Goal: Task Accomplishment & Management: Complete application form

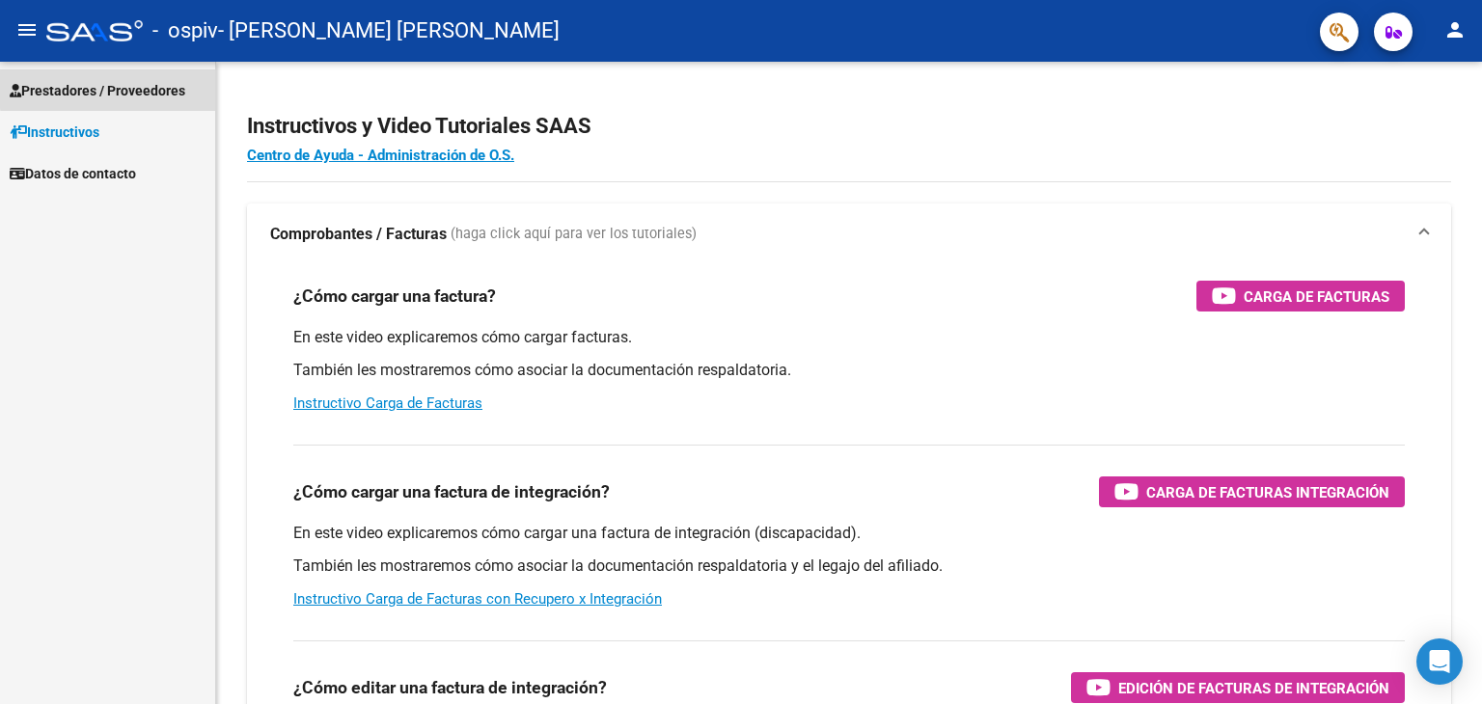
click at [118, 88] on span "Prestadores / Proveedores" at bounding box center [98, 90] width 176 height 21
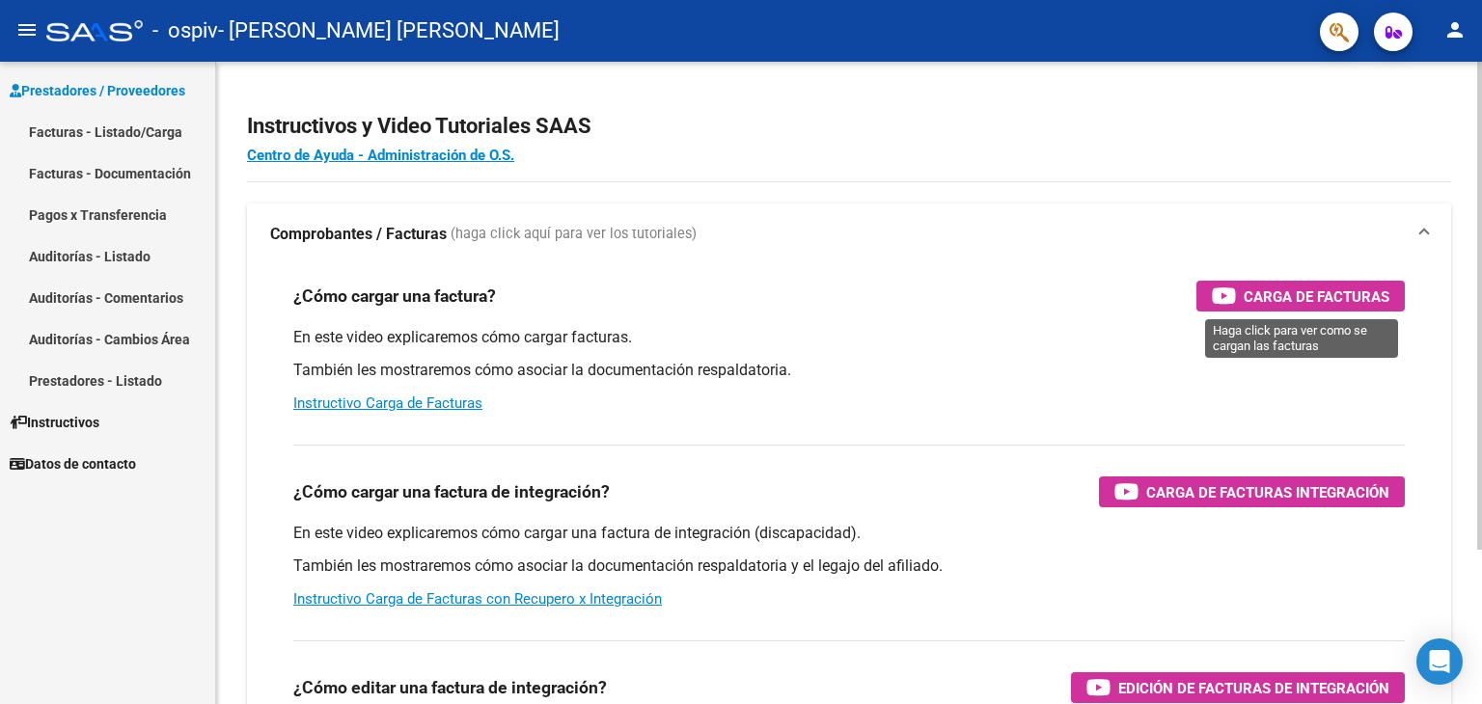
click at [1276, 301] on span "Carga de Facturas" at bounding box center [1317, 297] width 146 height 24
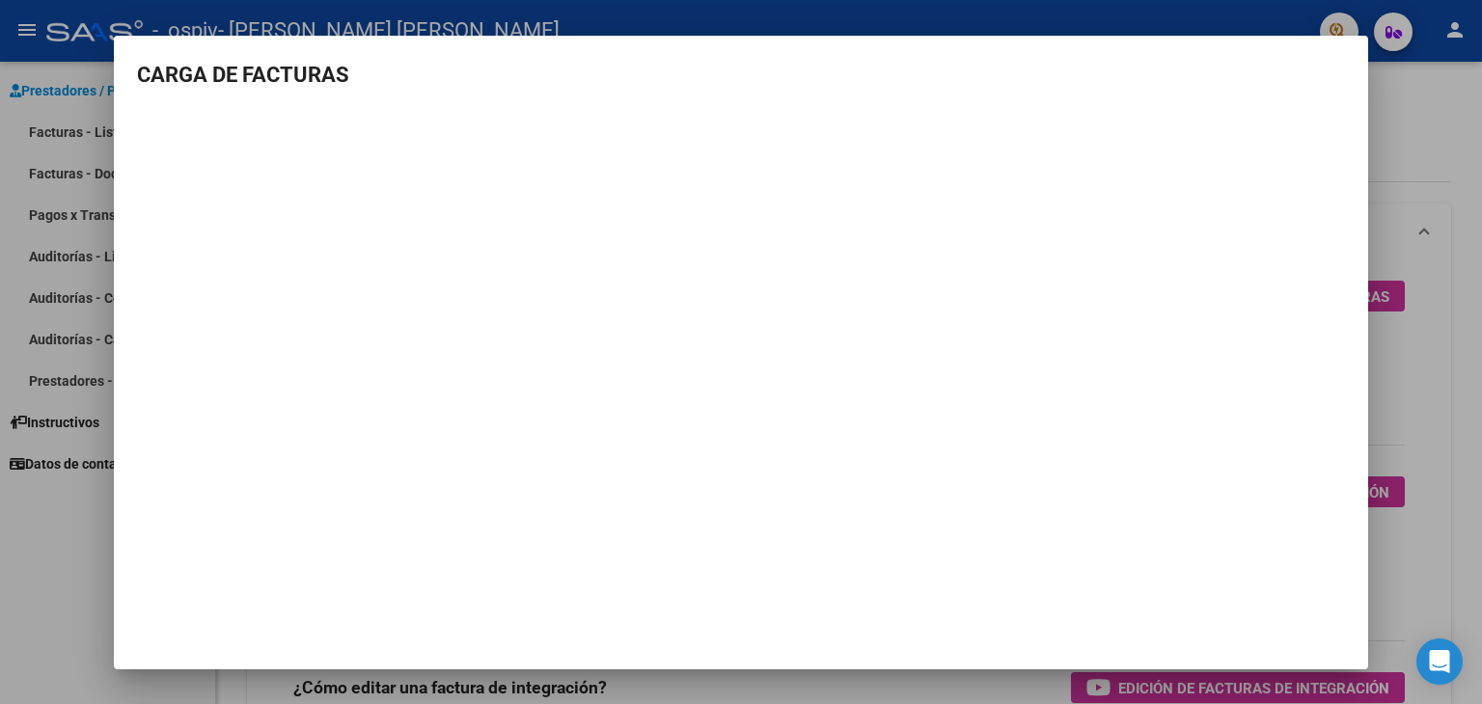
click at [1412, 110] on div at bounding box center [741, 352] width 1482 height 704
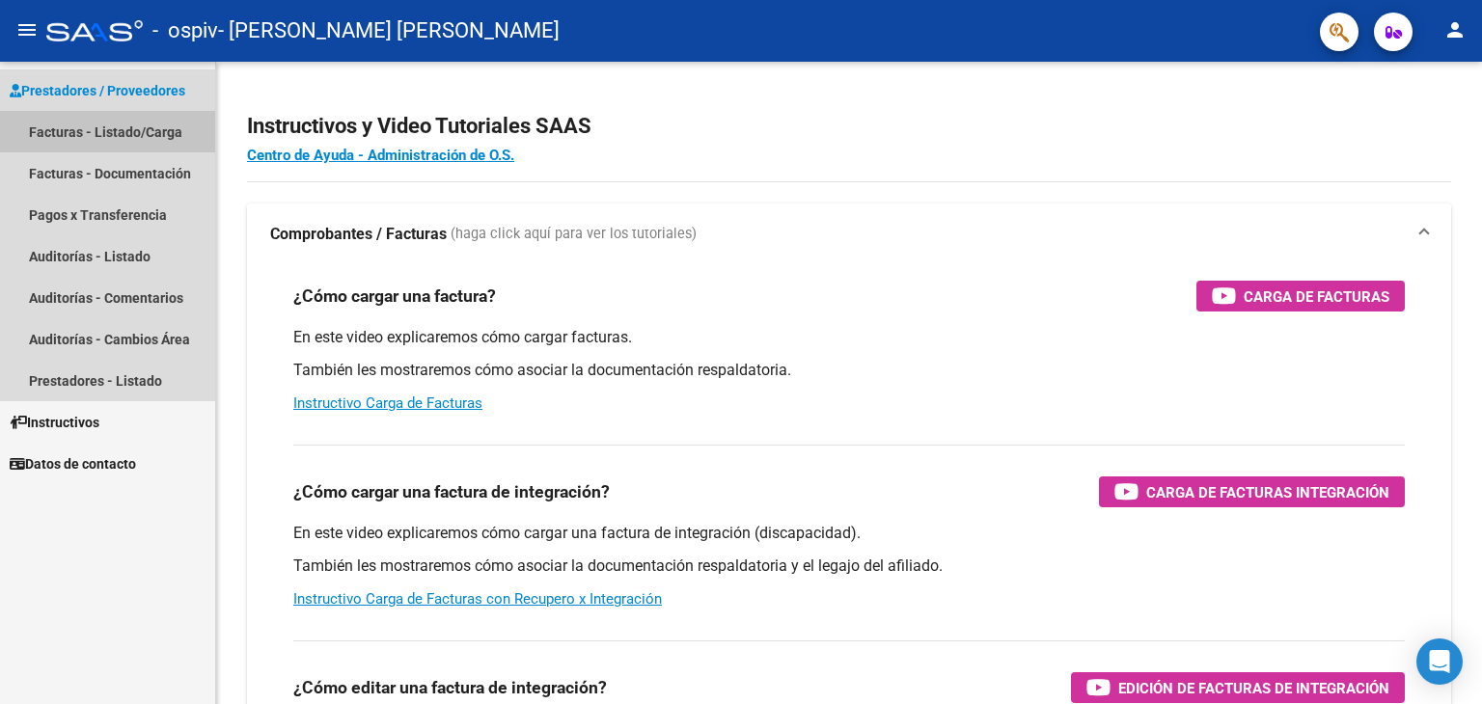
click at [89, 122] on link "Facturas - Listado/Carga" at bounding box center [107, 131] width 215 height 41
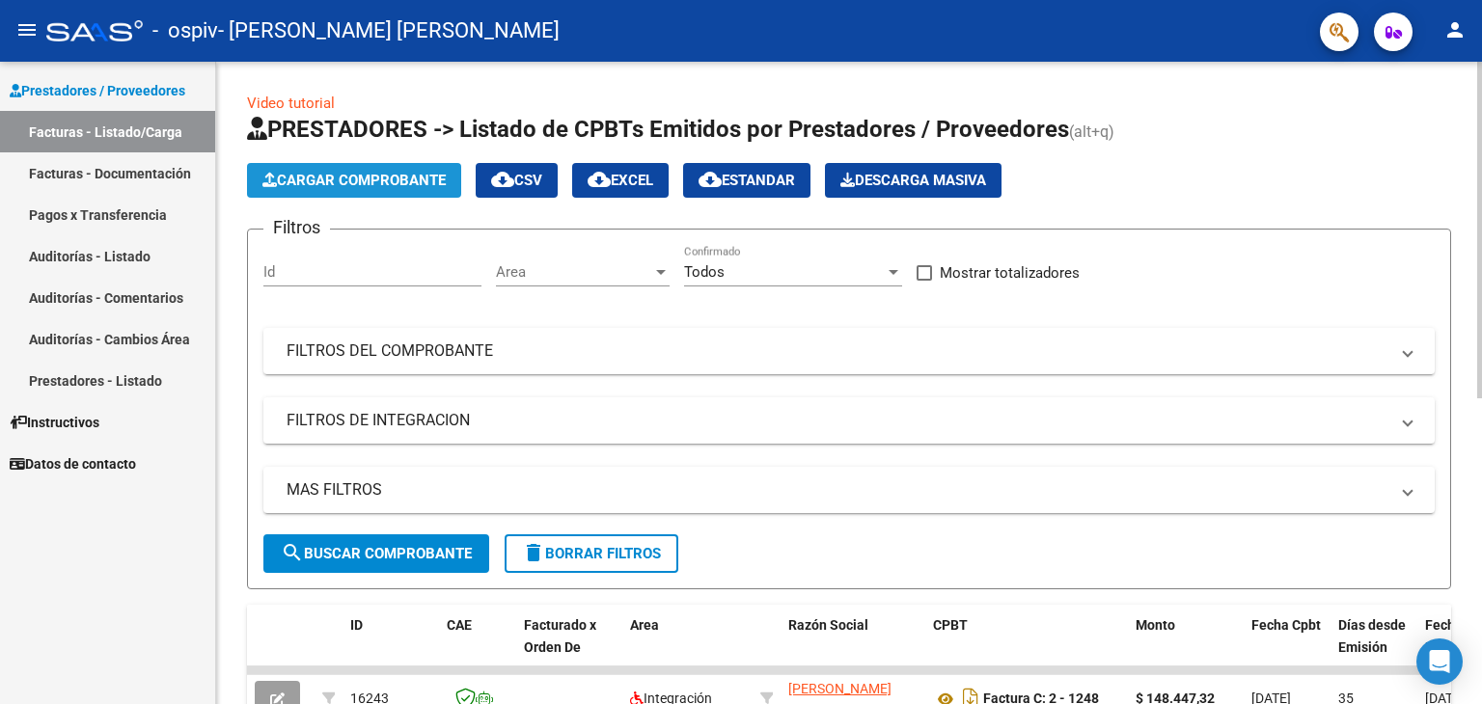
click at [321, 180] on span "Cargar Comprobante" at bounding box center [353, 180] width 183 height 17
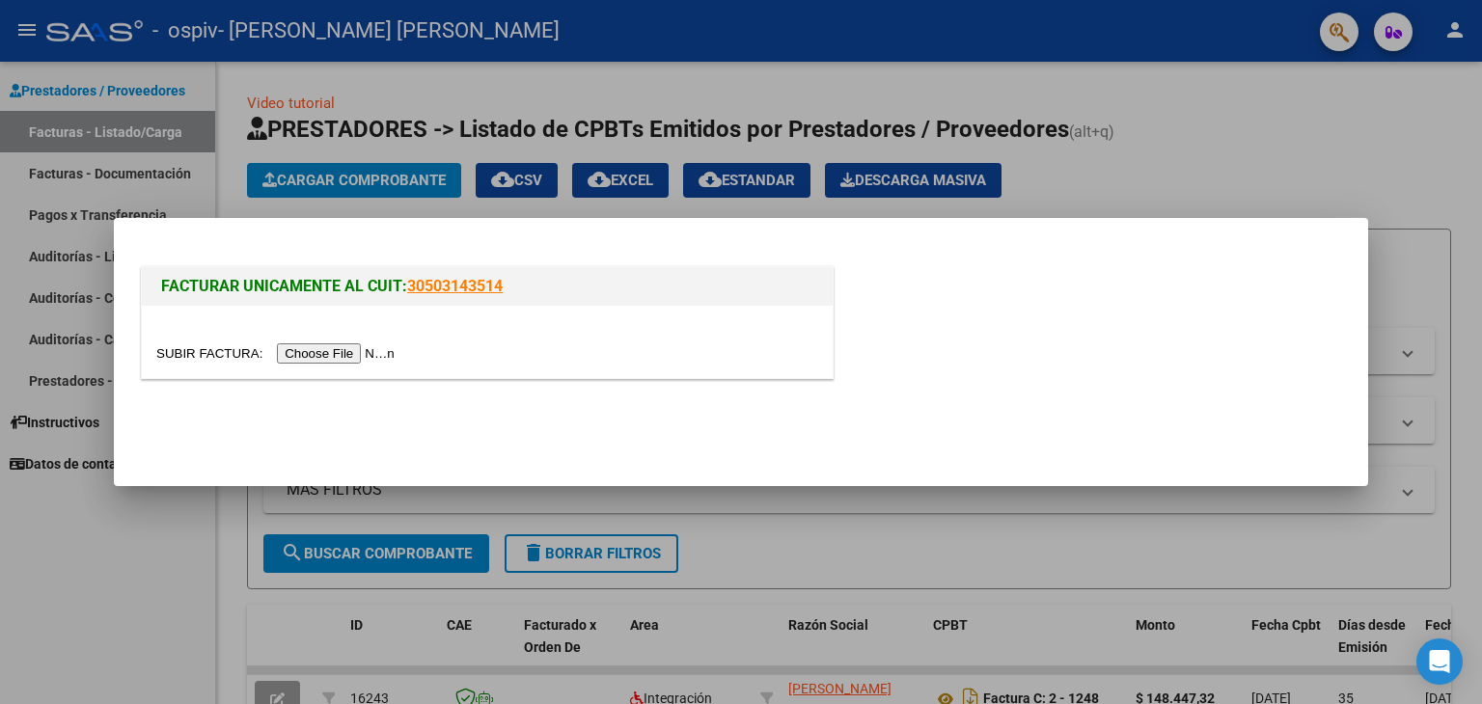
click at [300, 353] on input "file" at bounding box center [278, 353] width 244 height 20
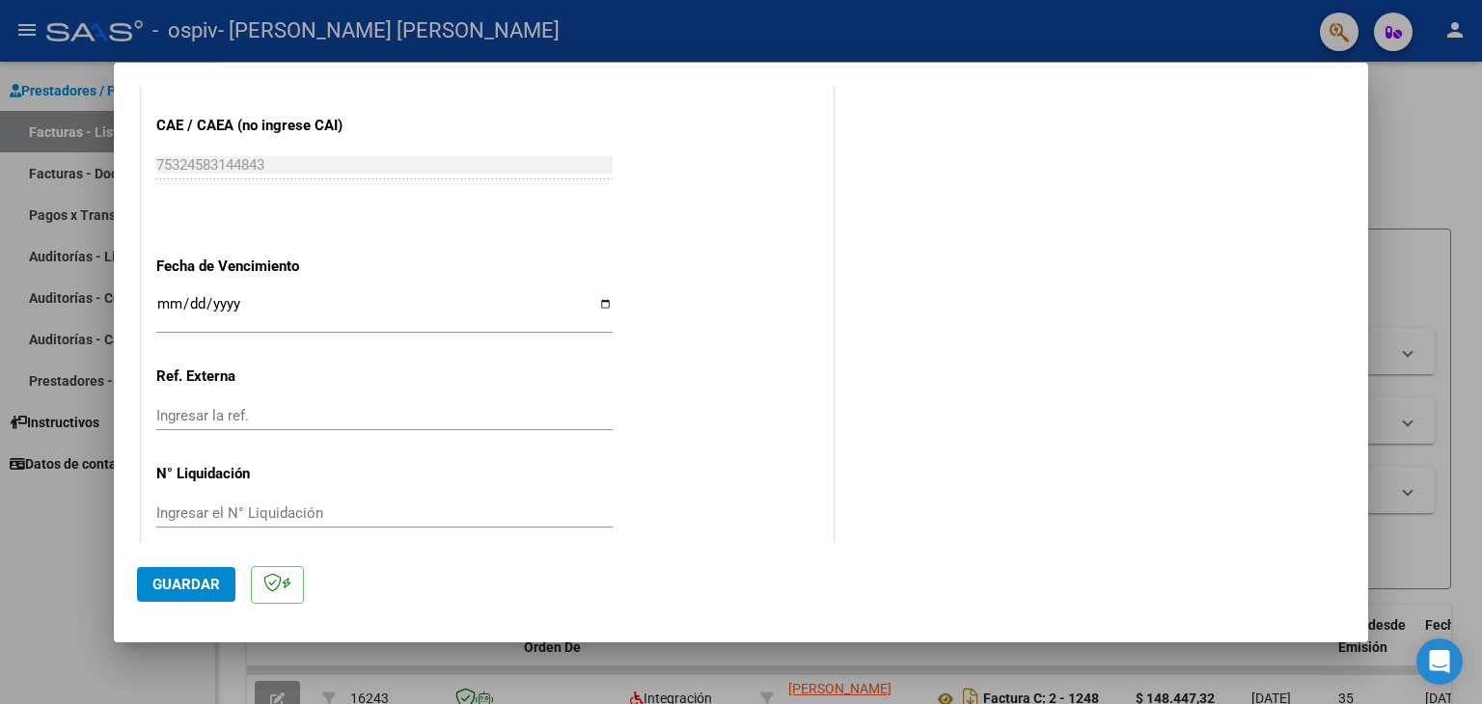
scroll to position [1201, 0]
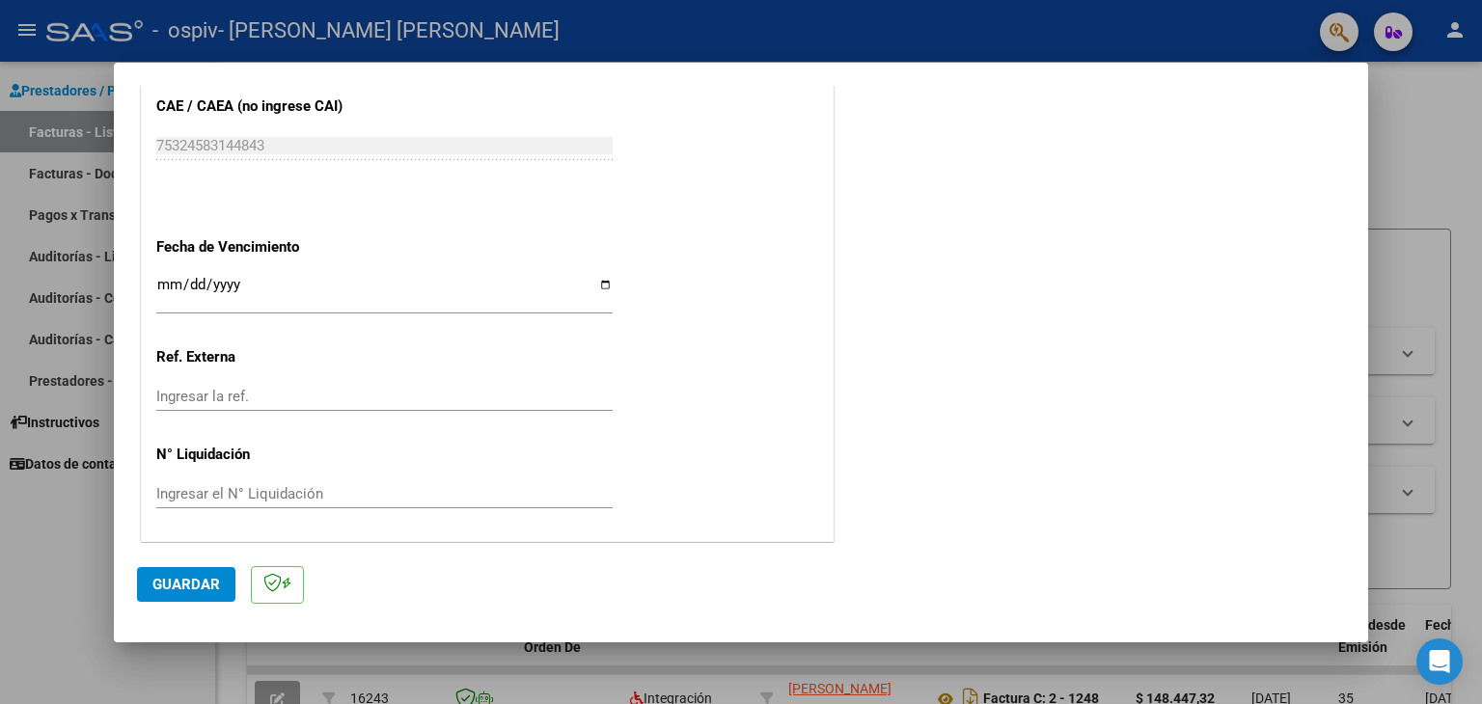
click at [178, 588] on span "Guardar" at bounding box center [186, 584] width 68 height 17
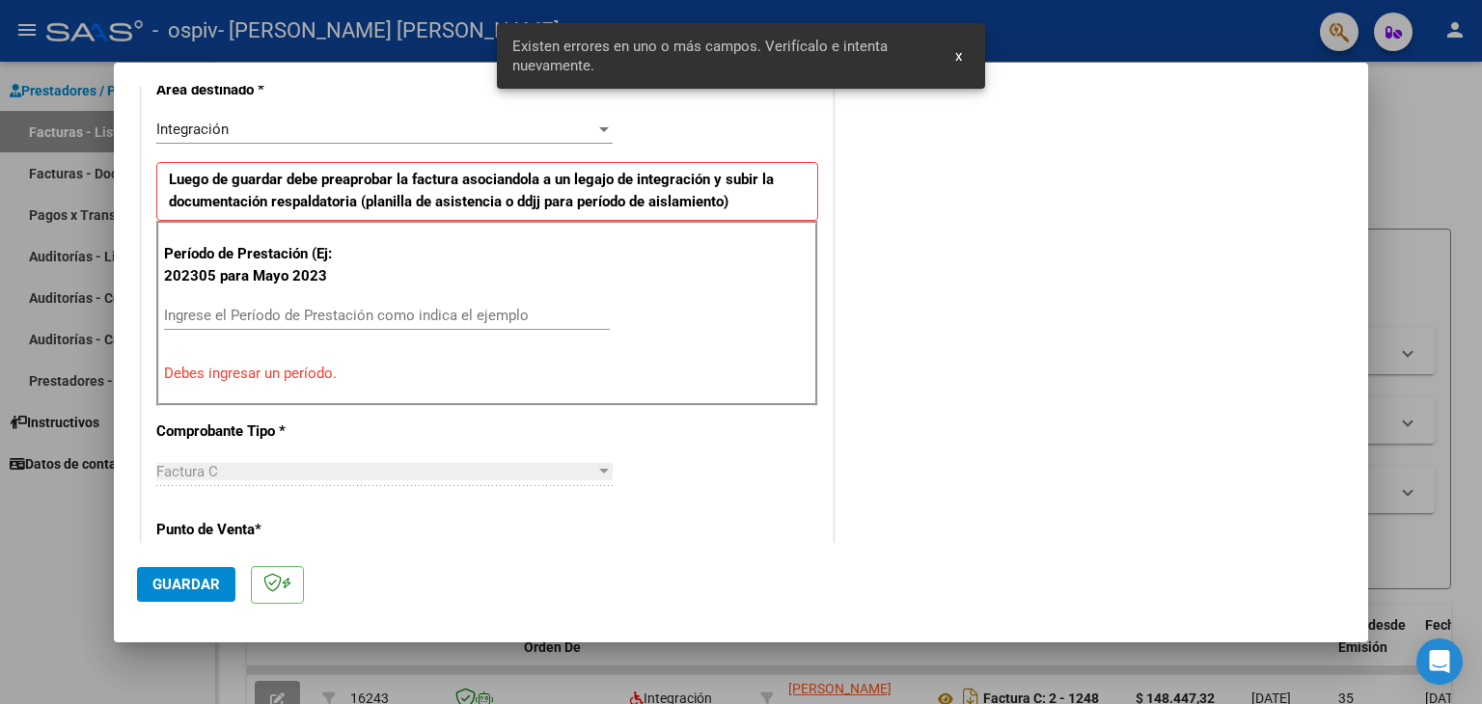
scroll to position [405, 0]
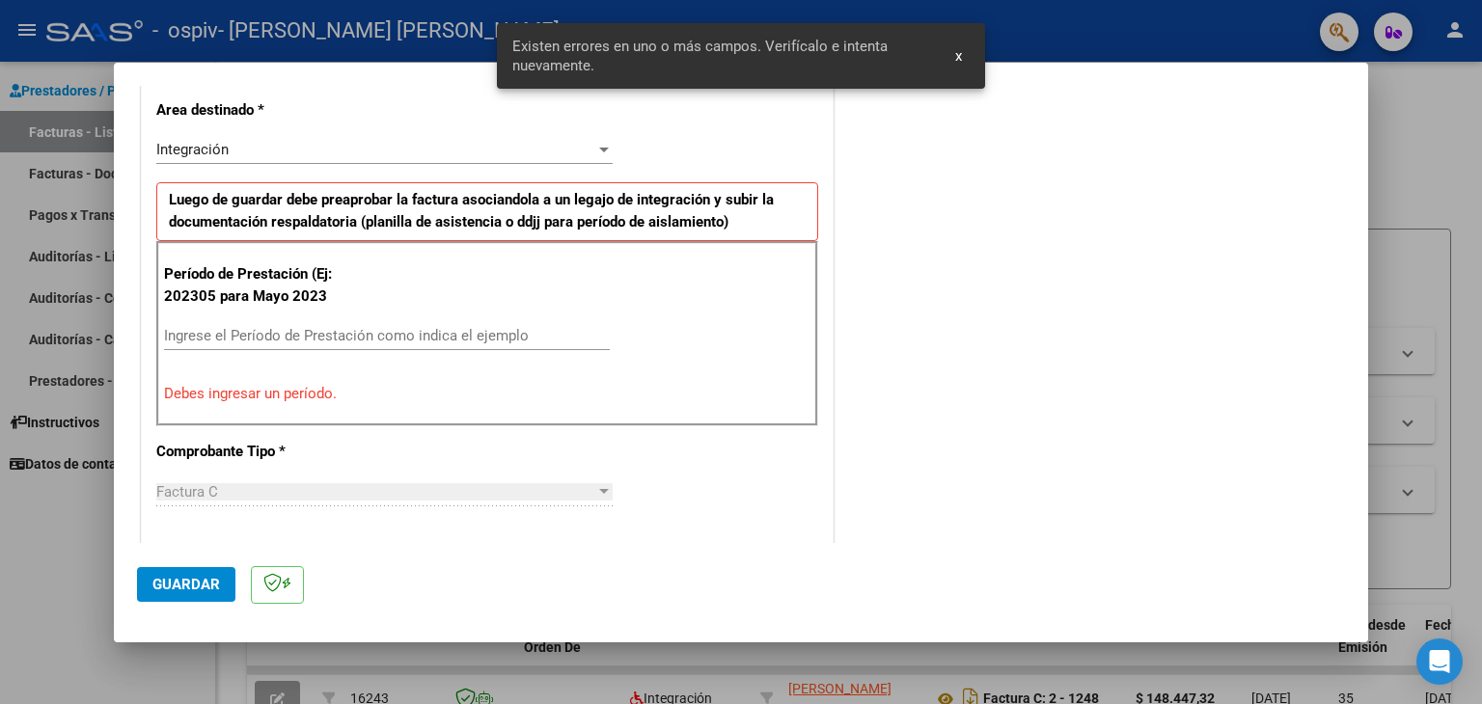
click at [332, 336] on input "Ingrese el Período de Prestación como indica el ejemplo" at bounding box center [387, 335] width 446 height 17
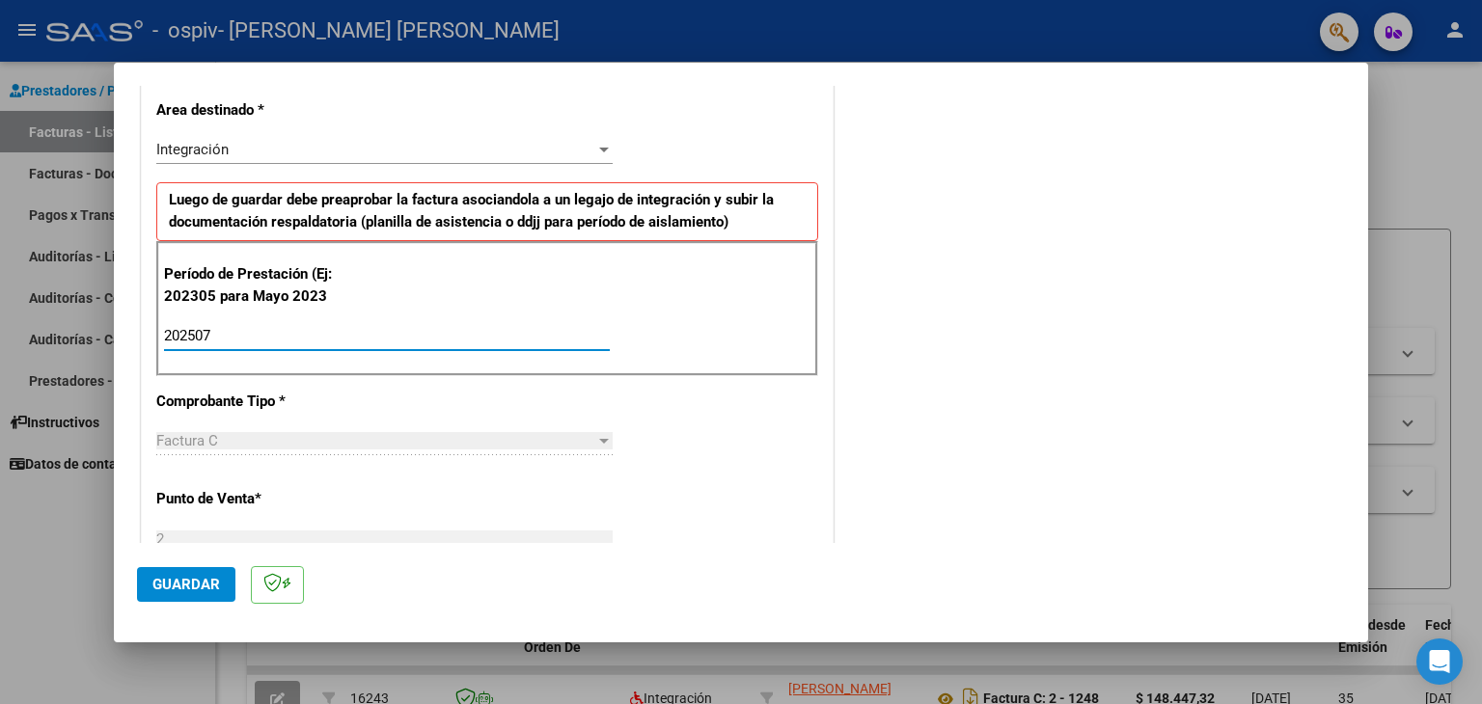
type input "202507"
click at [171, 590] on span "Guardar" at bounding box center [186, 584] width 68 height 17
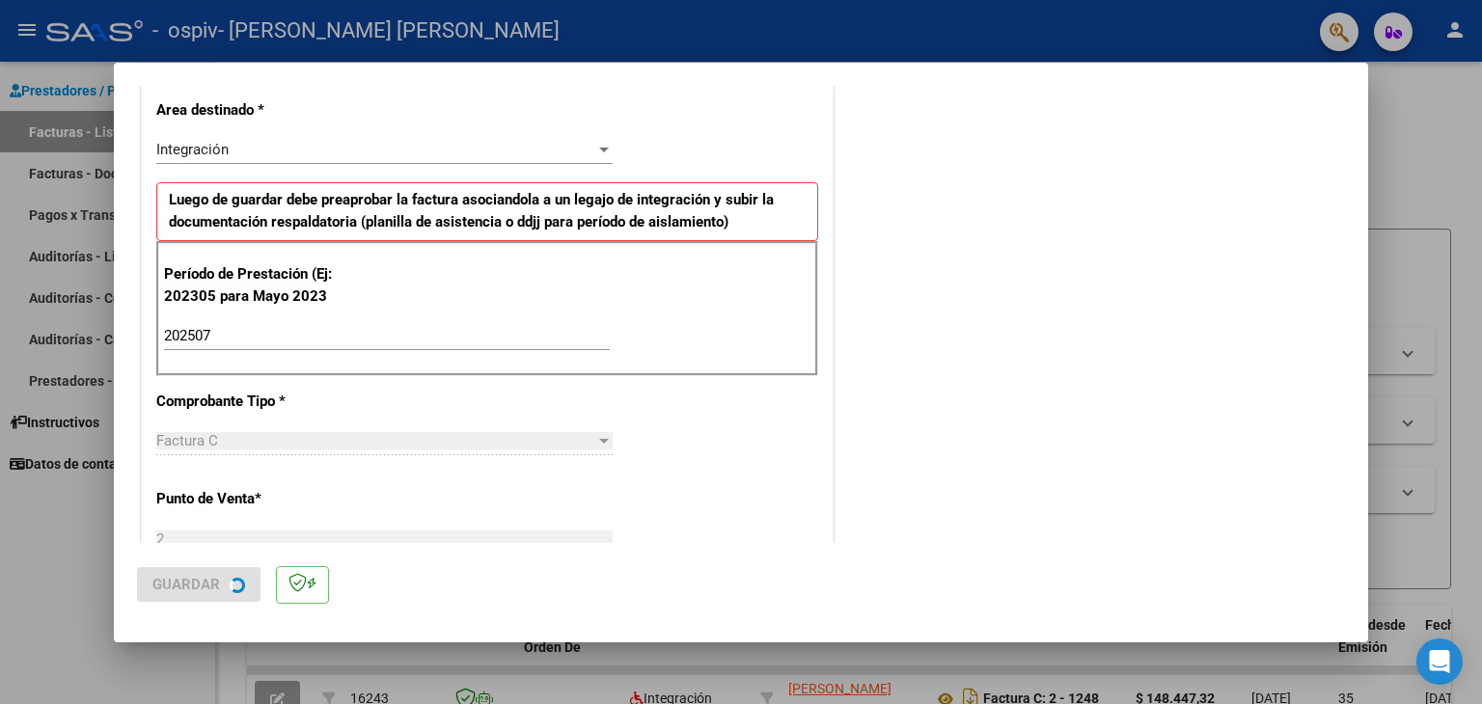
scroll to position [0, 0]
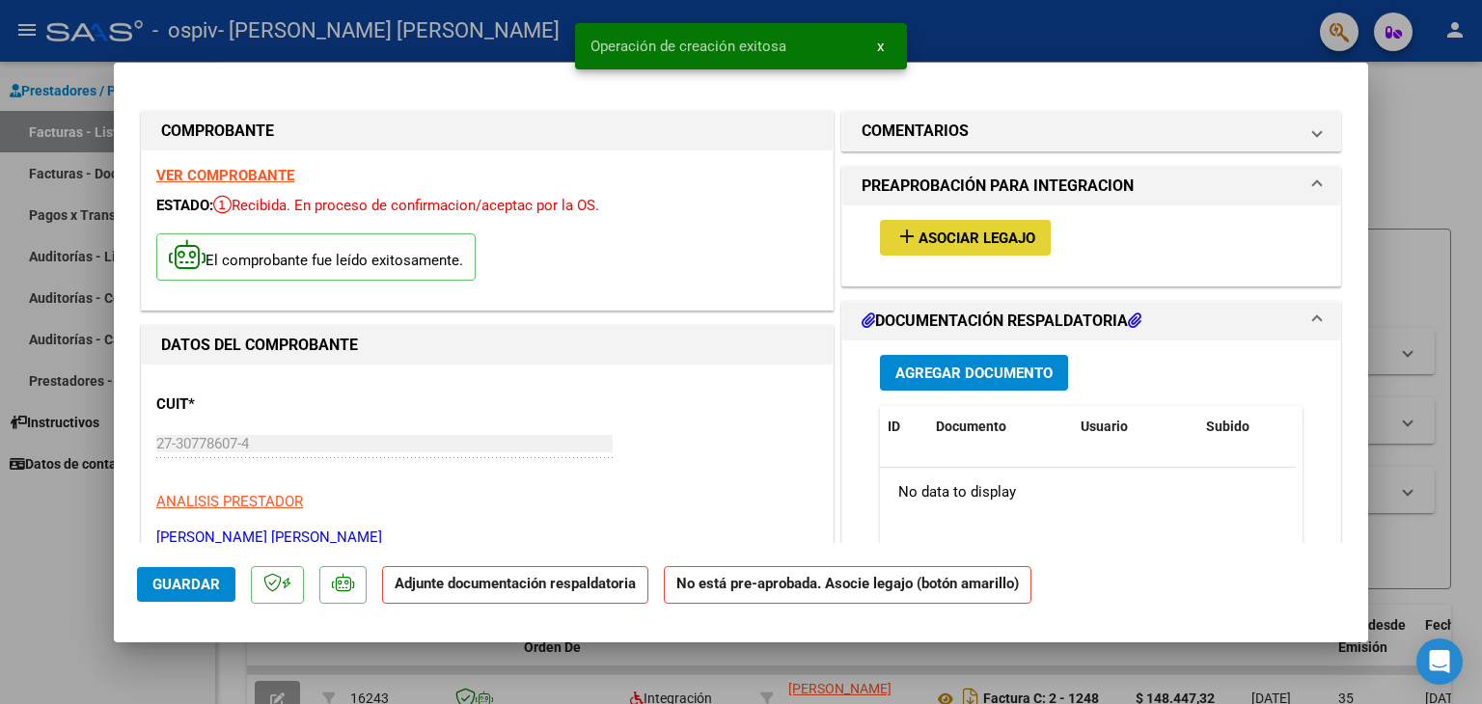
click at [947, 224] on button "add Asociar Legajo" at bounding box center [965, 238] width 171 height 36
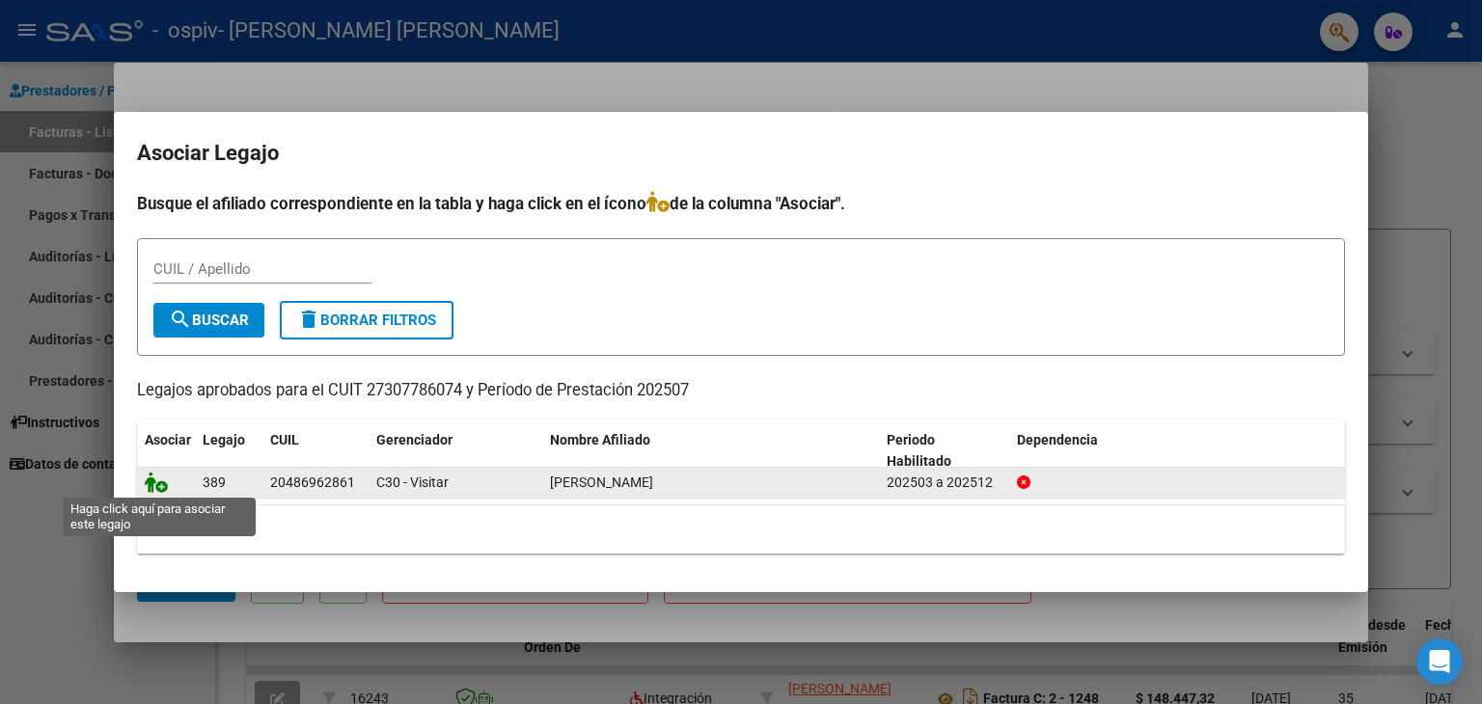
click at [154, 480] on icon at bounding box center [156, 482] width 23 height 21
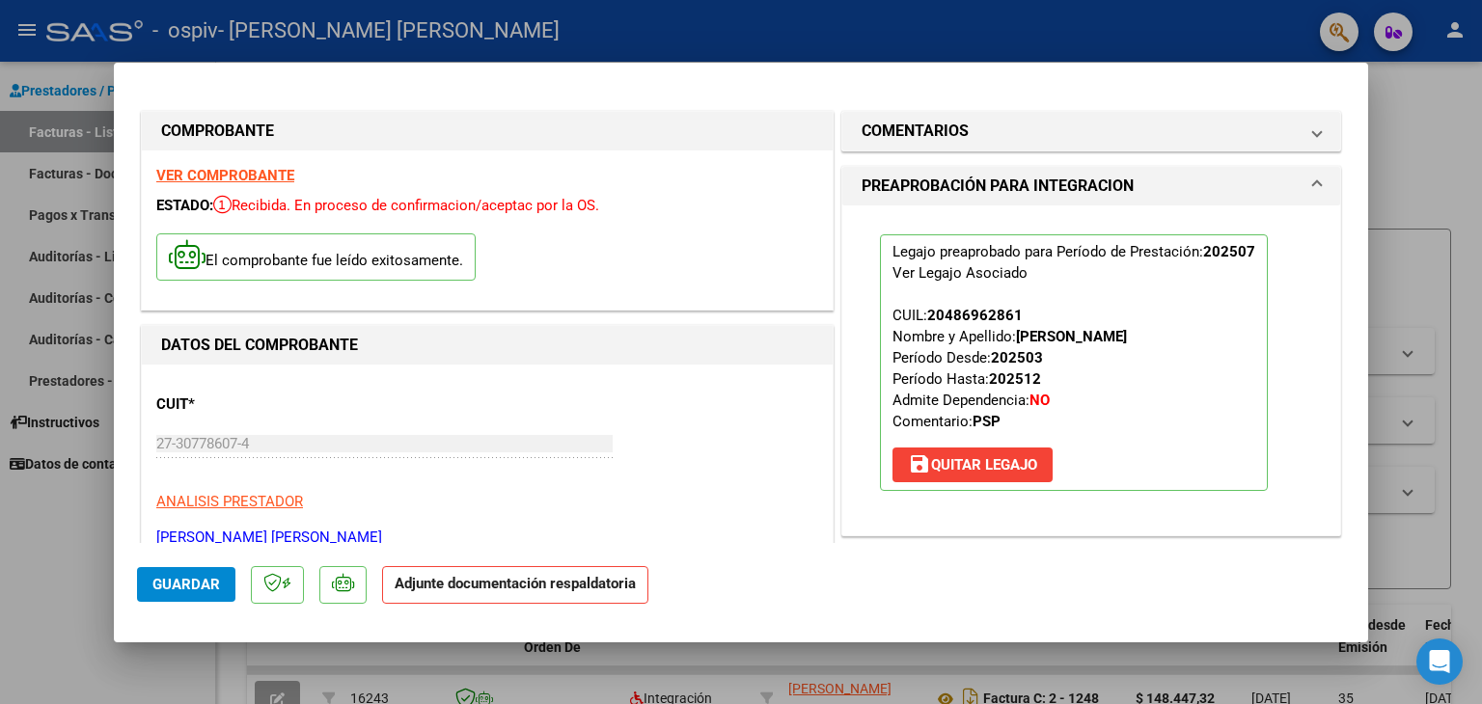
click at [170, 594] on button "Guardar" at bounding box center [186, 584] width 98 height 35
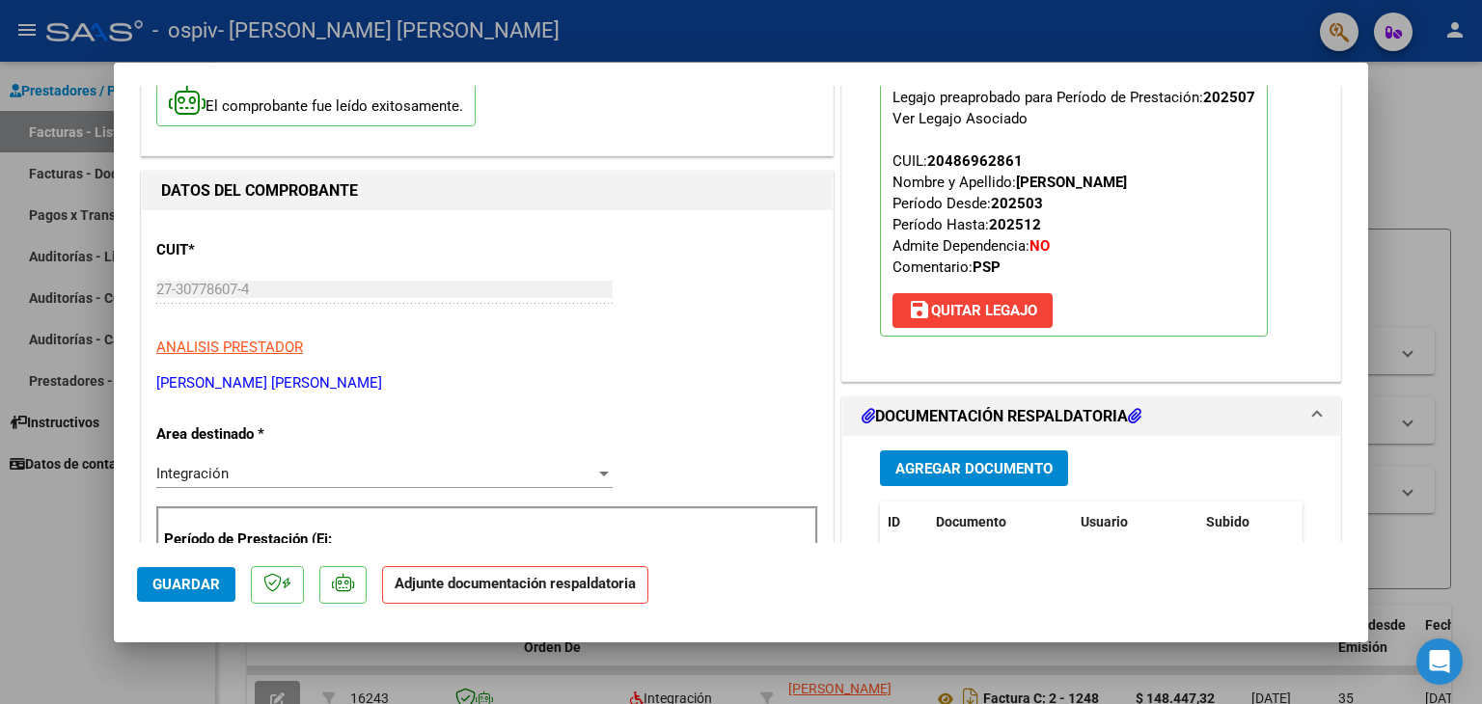
scroll to position [295, 0]
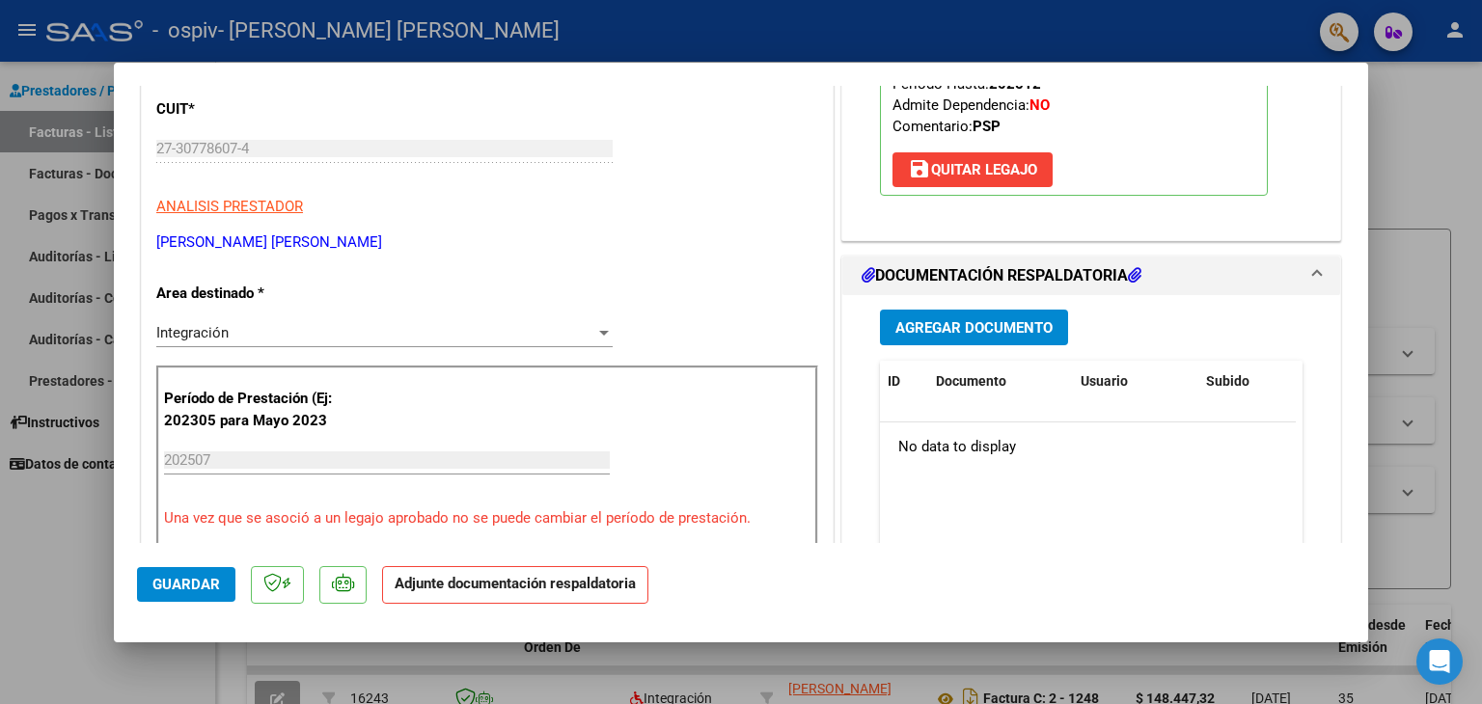
click at [1023, 333] on span "Agregar Documento" at bounding box center [973, 327] width 157 height 17
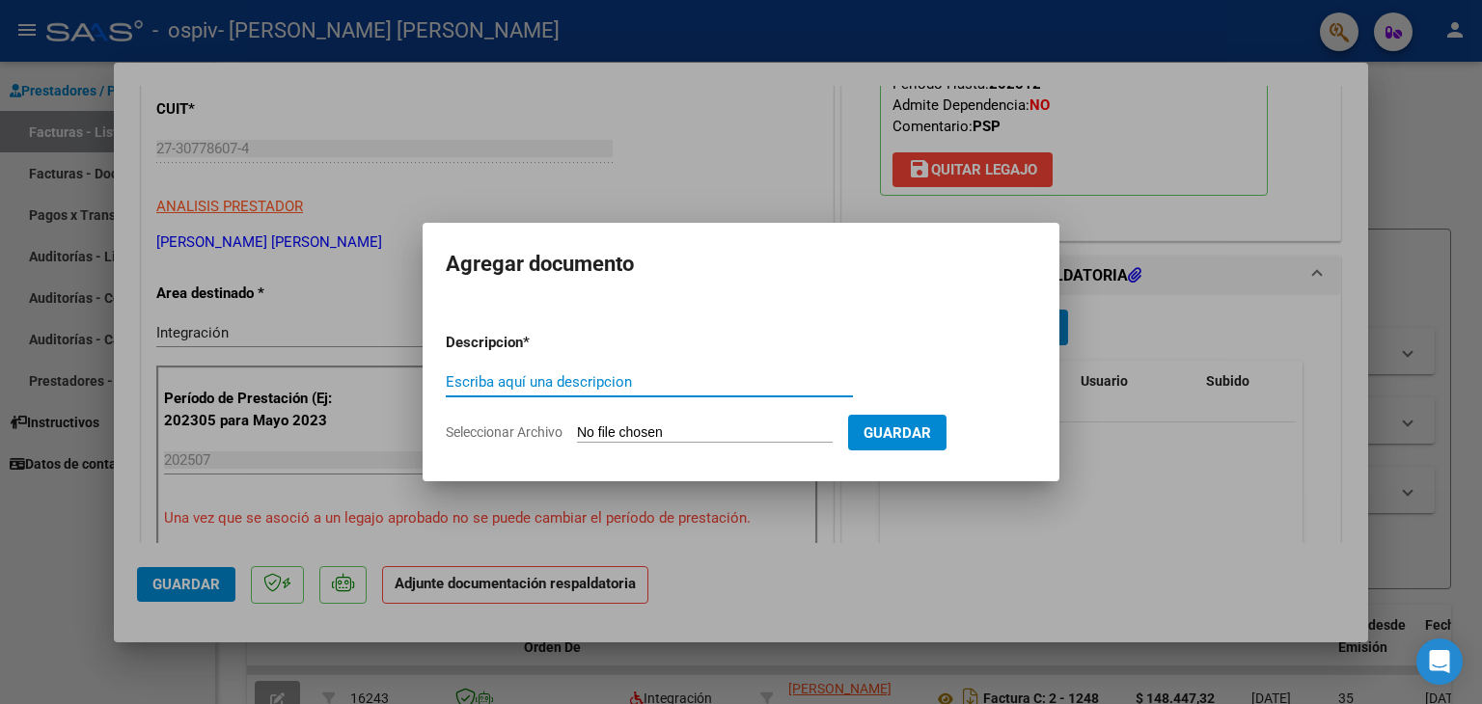
click at [662, 374] on input "Escriba aquí una descripcion" at bounding box center [649, 381] width 407 height 17
type input "asistencia"
click at [674, 436] on input "Seleccionar Archivo" at bounding box center [705, 434] width 256 height 18
type input "C:\fakepath\MyDoc 11_11_57.pdf"
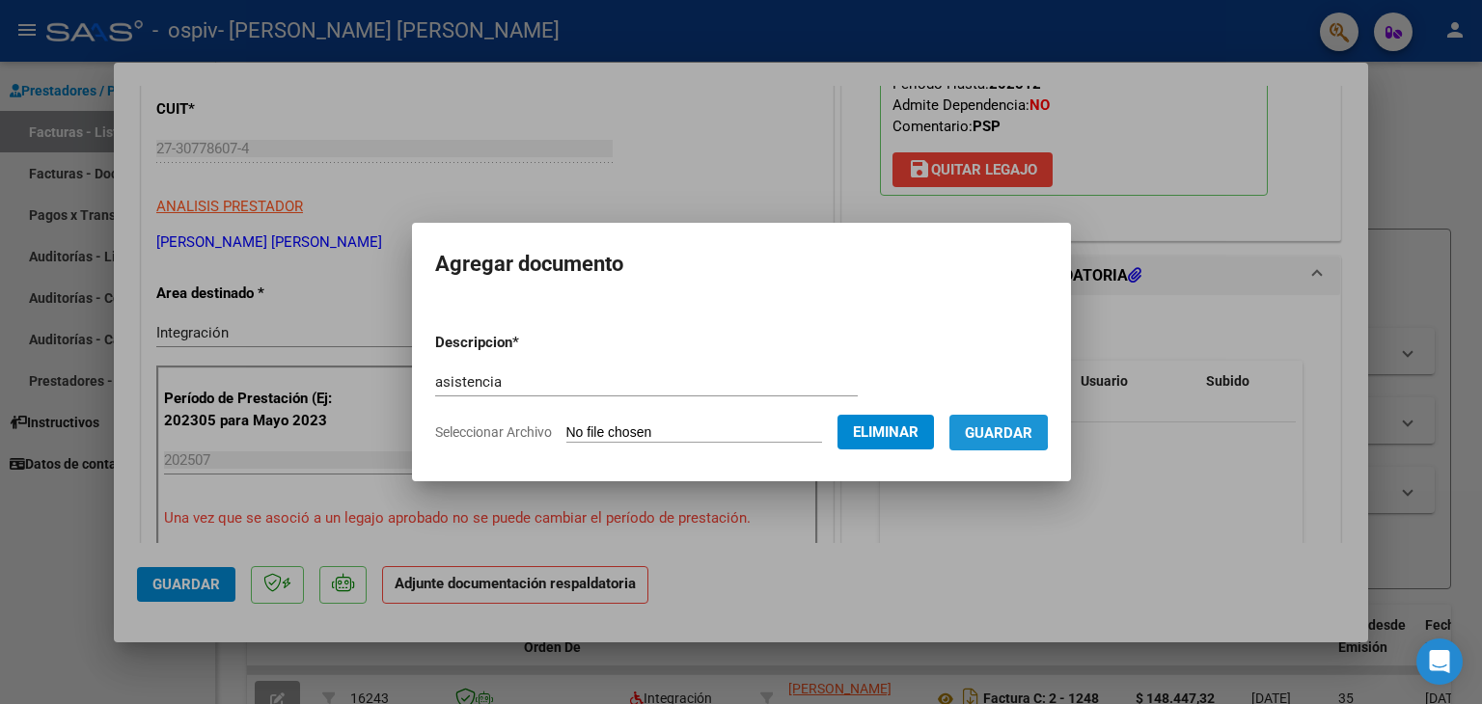
click at [998, 431] on span "Guardar" at bounding box center [999, 433] width 68 height 17
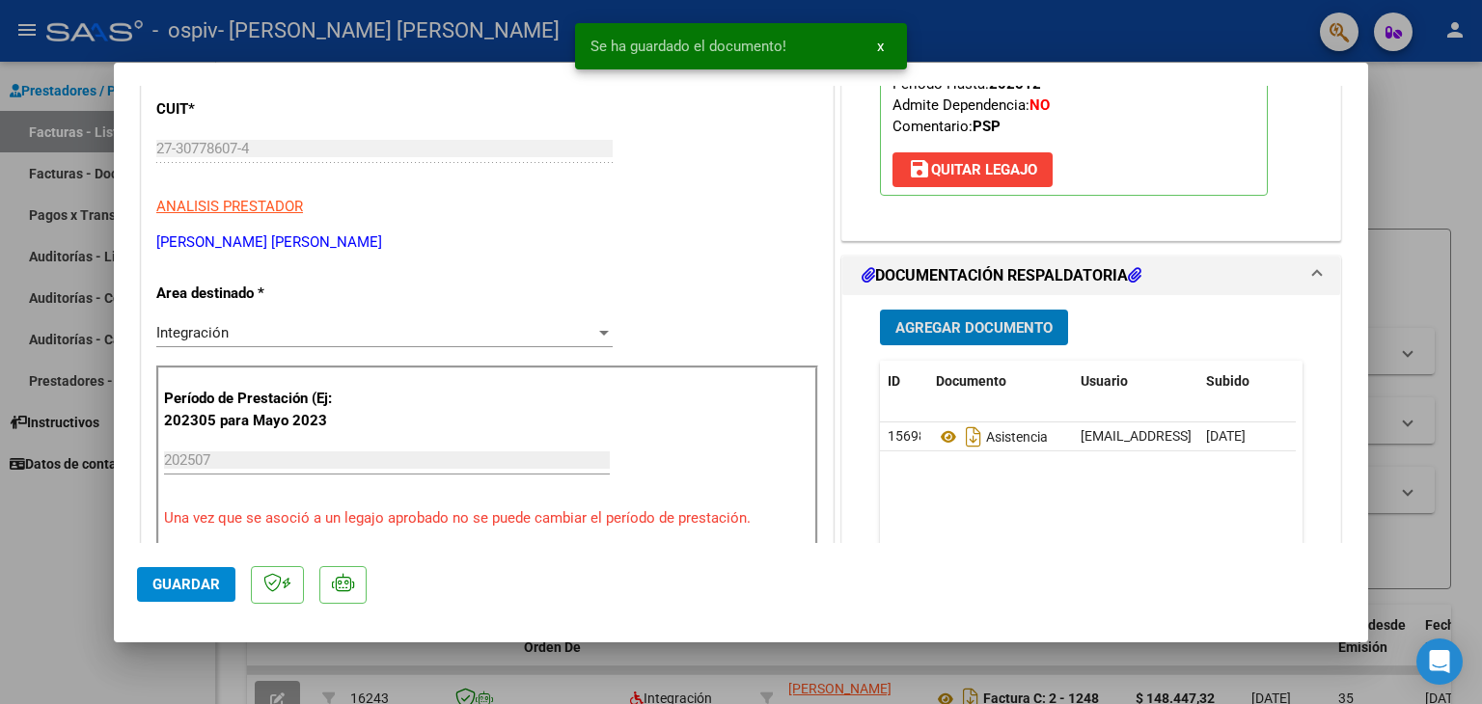
click at [1007, 326] on span "Agregar Documento" at bounding box center [973, 327] width 157 height 17
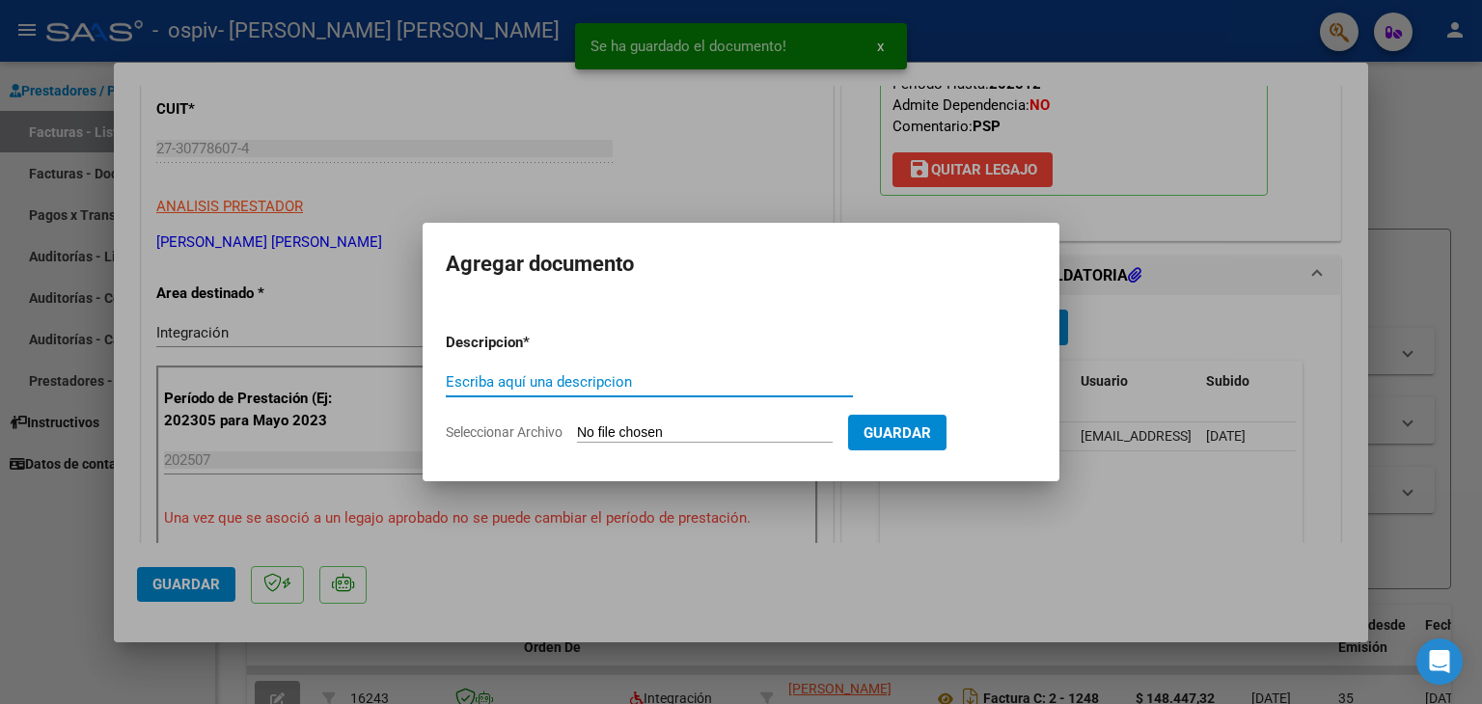
click at [702, 381] on input "Escriba aquí una descripcion" at bounding box center [649, 381] width 407 height 17
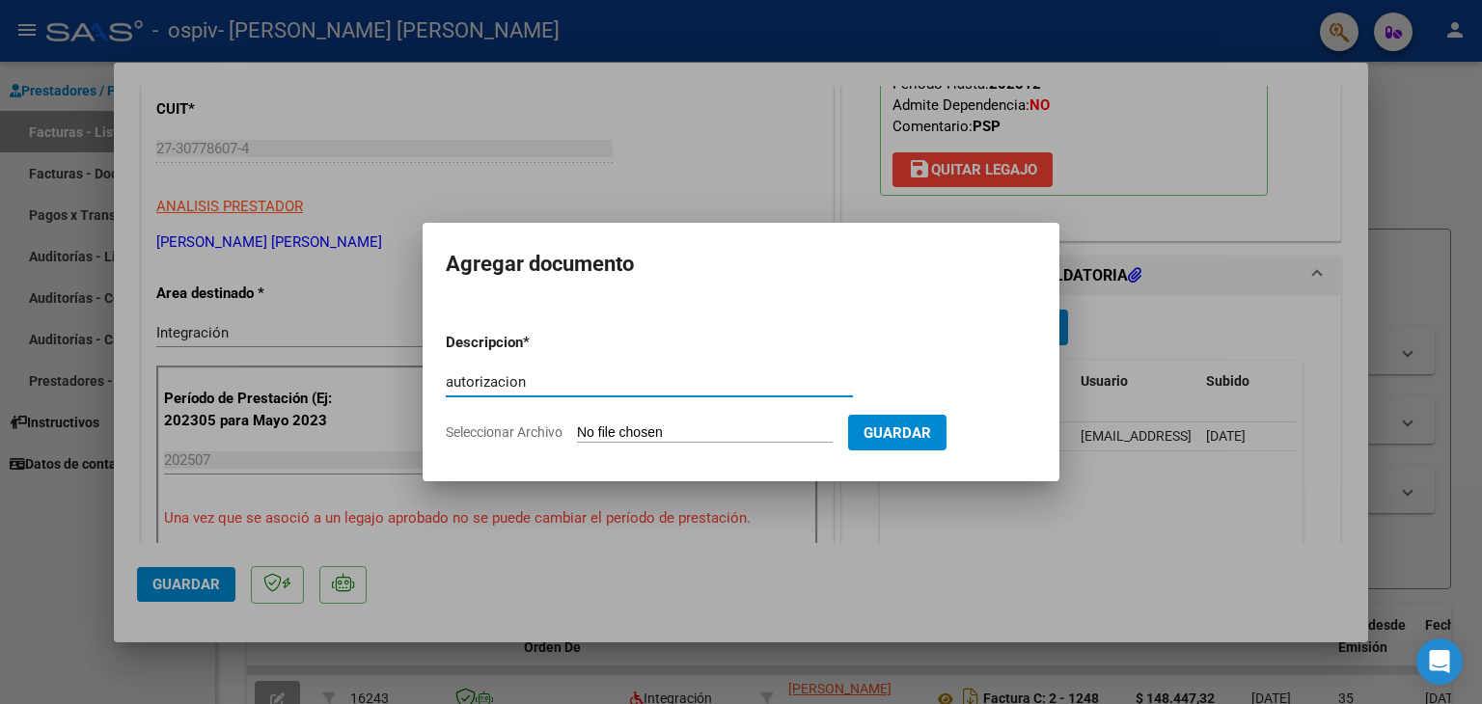
type input "autorizacion"
click at [701, 434] on input "Seleccionar Archivo" at bounding box center [705, 434] width 256 height 18
type input "C:\fakepath\[PERSON_NAME] PSP 2025_250409_174207.pdf"
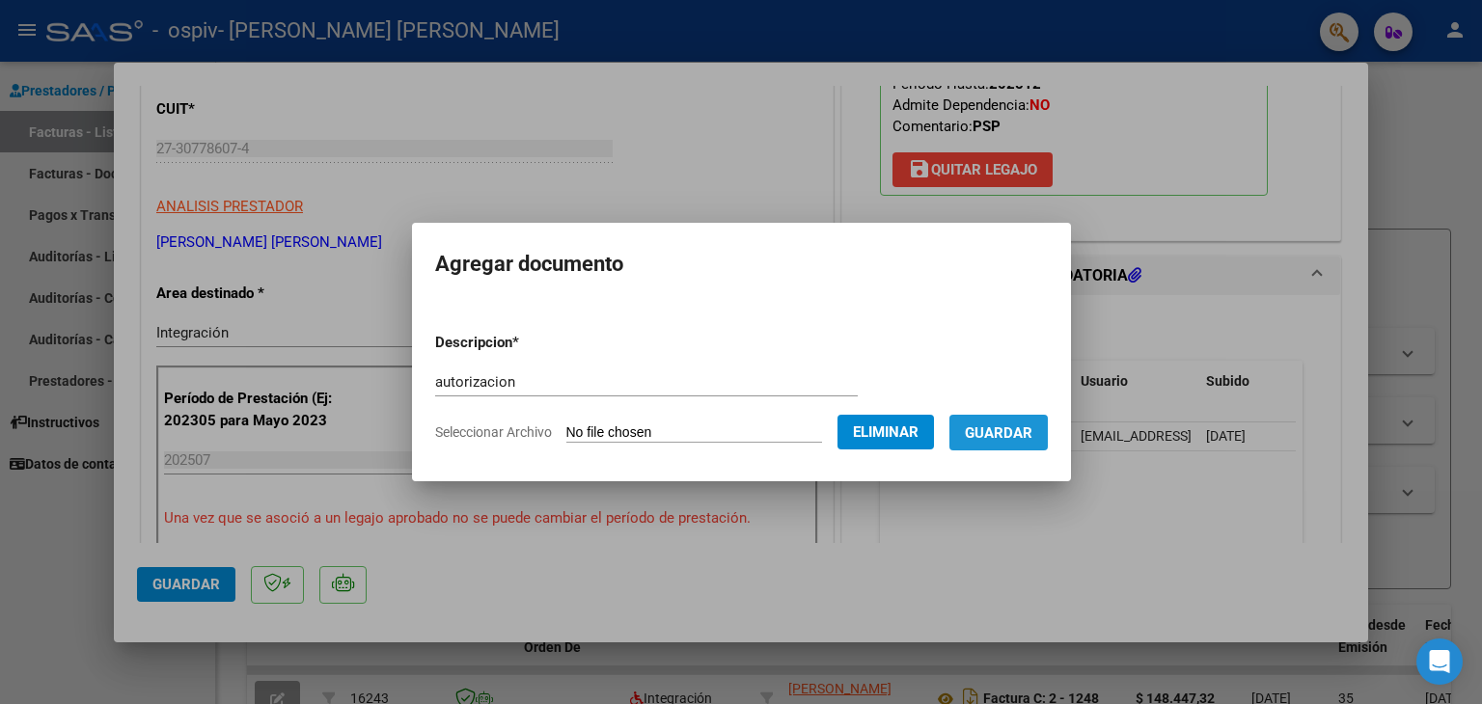
click at [1023, 433] on span "Guardar" at bounding box center [999, 433] width 68 height 17
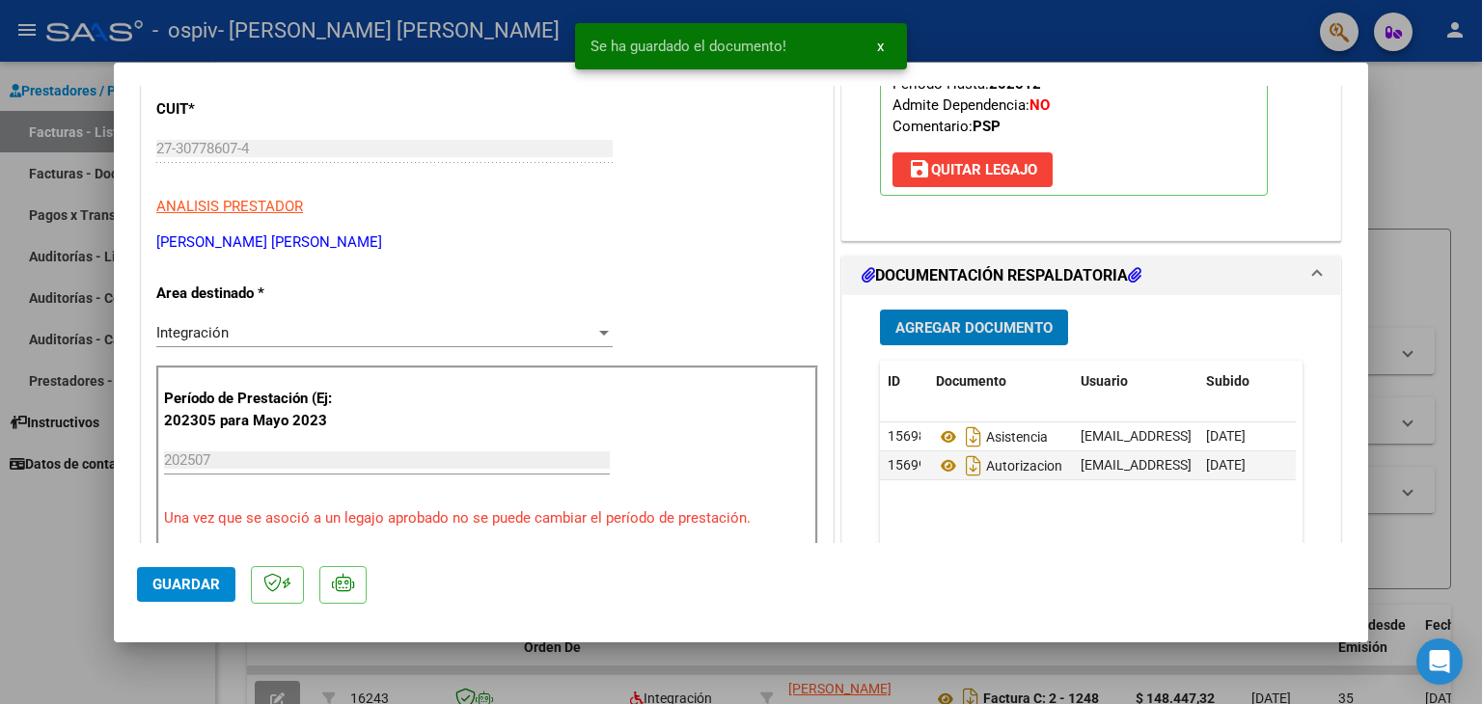
click at [174, 588] on span "Guardar" at bounding box center [186, 584] width 68 height 17
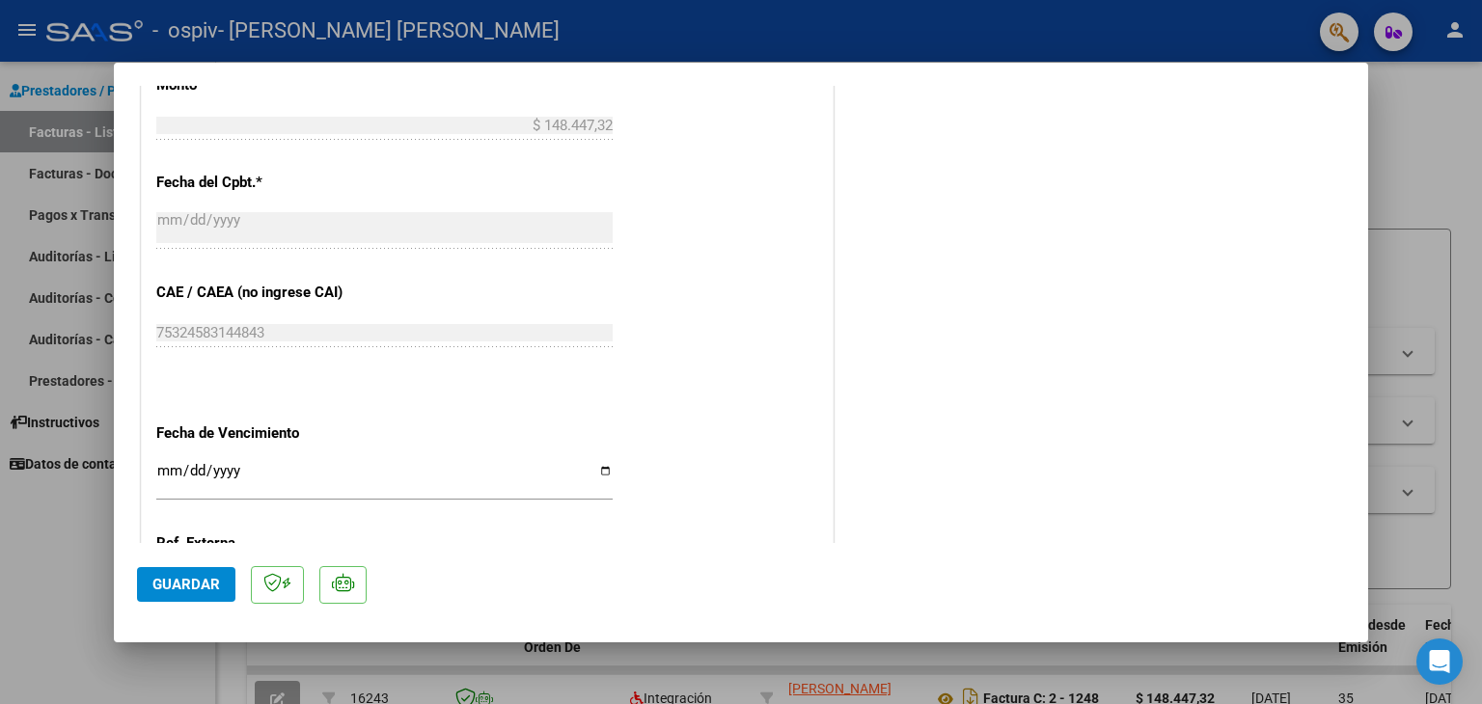
scroll to position [1267, 0]
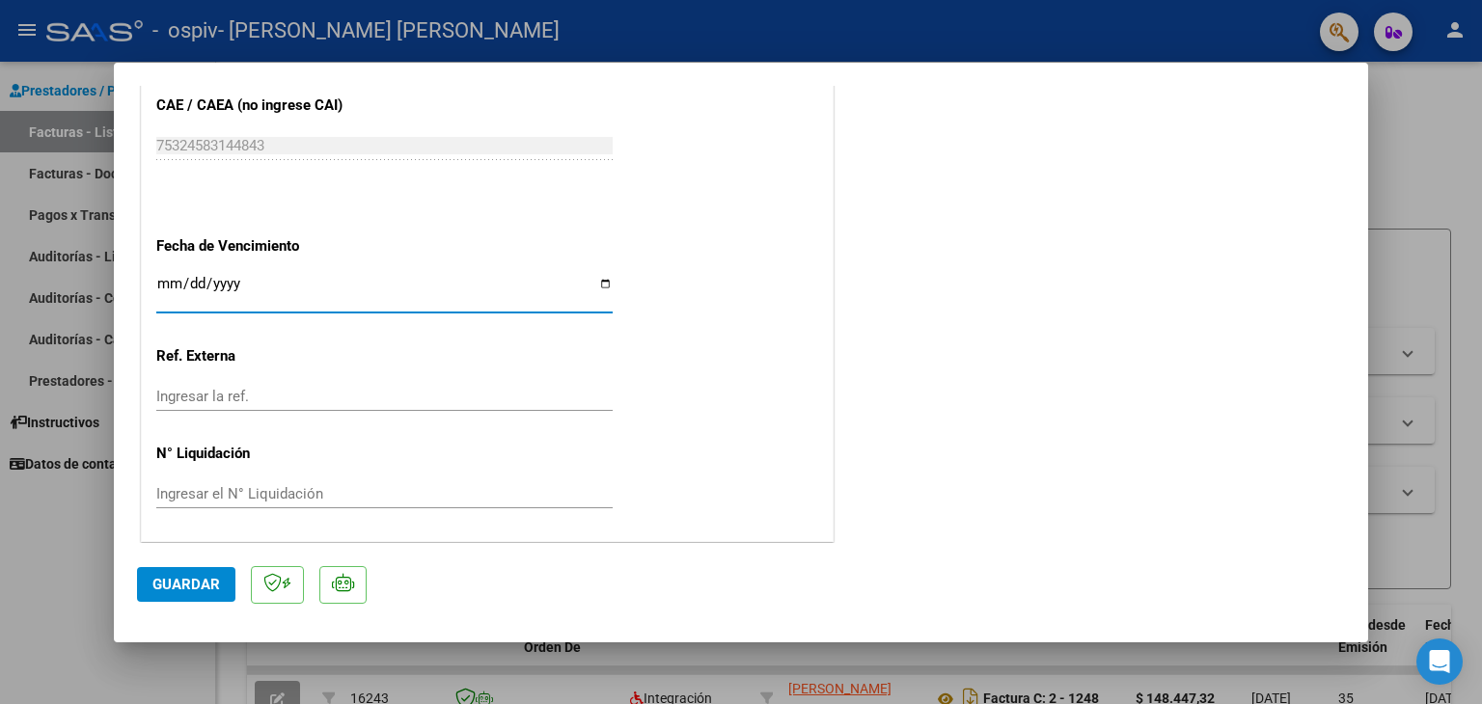
click at [174, 286] on input "Ingresar la fecha" at bounding box center [384, 291] width 456 height 31
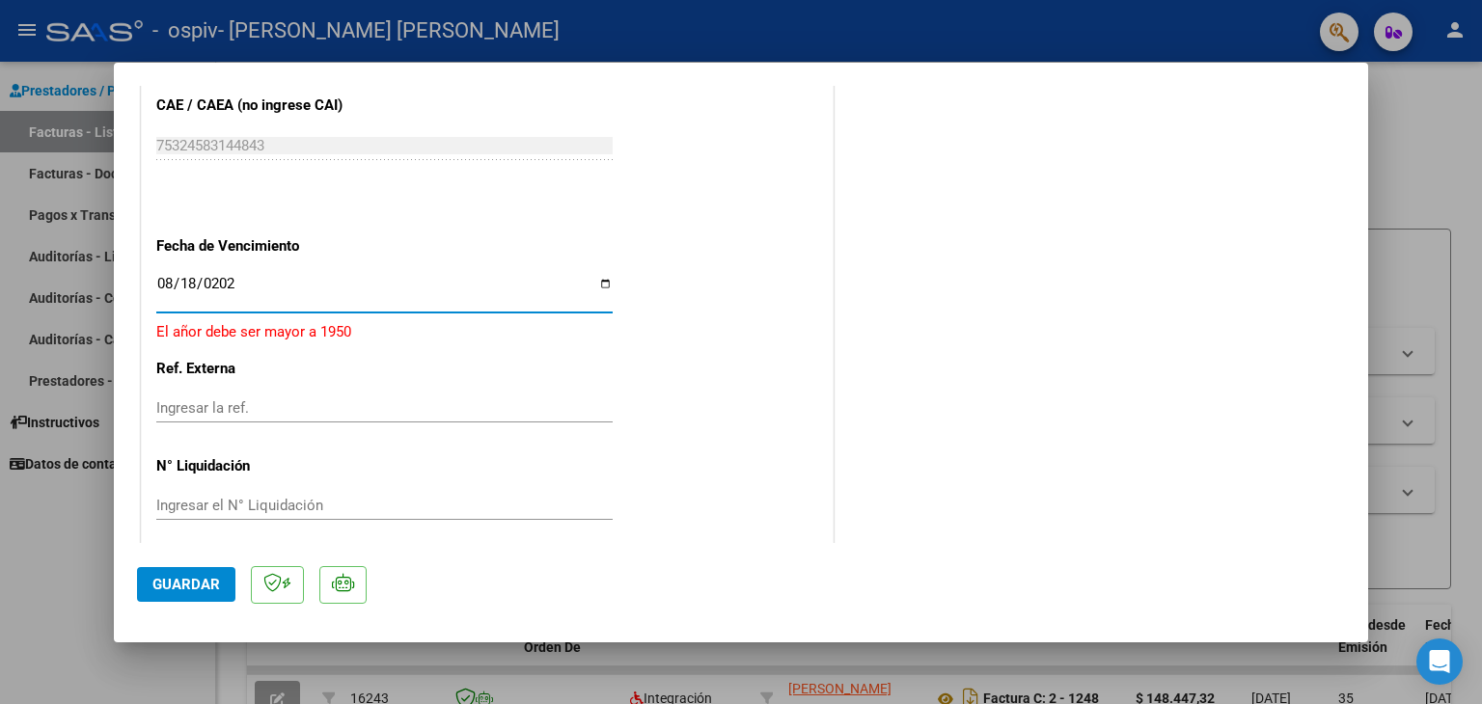
type input "[DATE]"
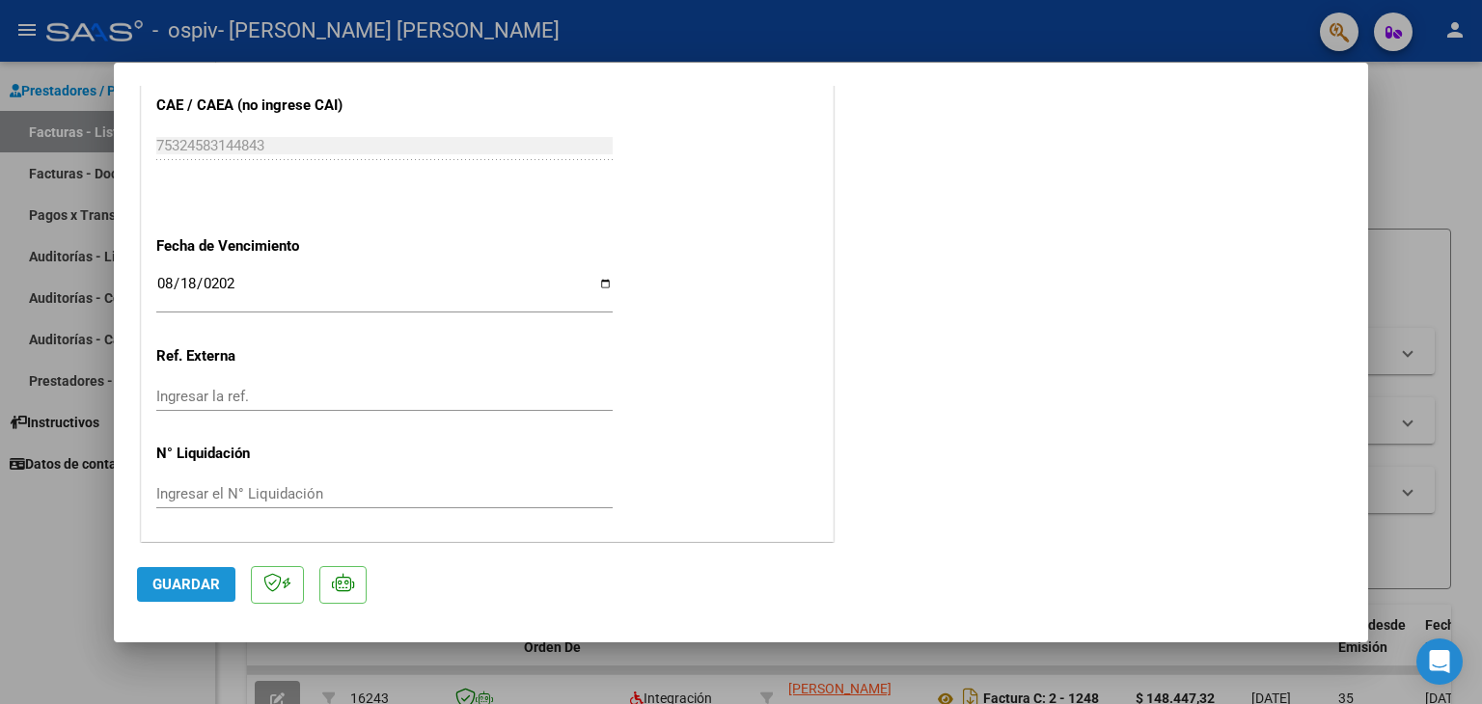
click at [178, 588] on span "Guardar" at bounding box center [186, 584] width 68 height 17
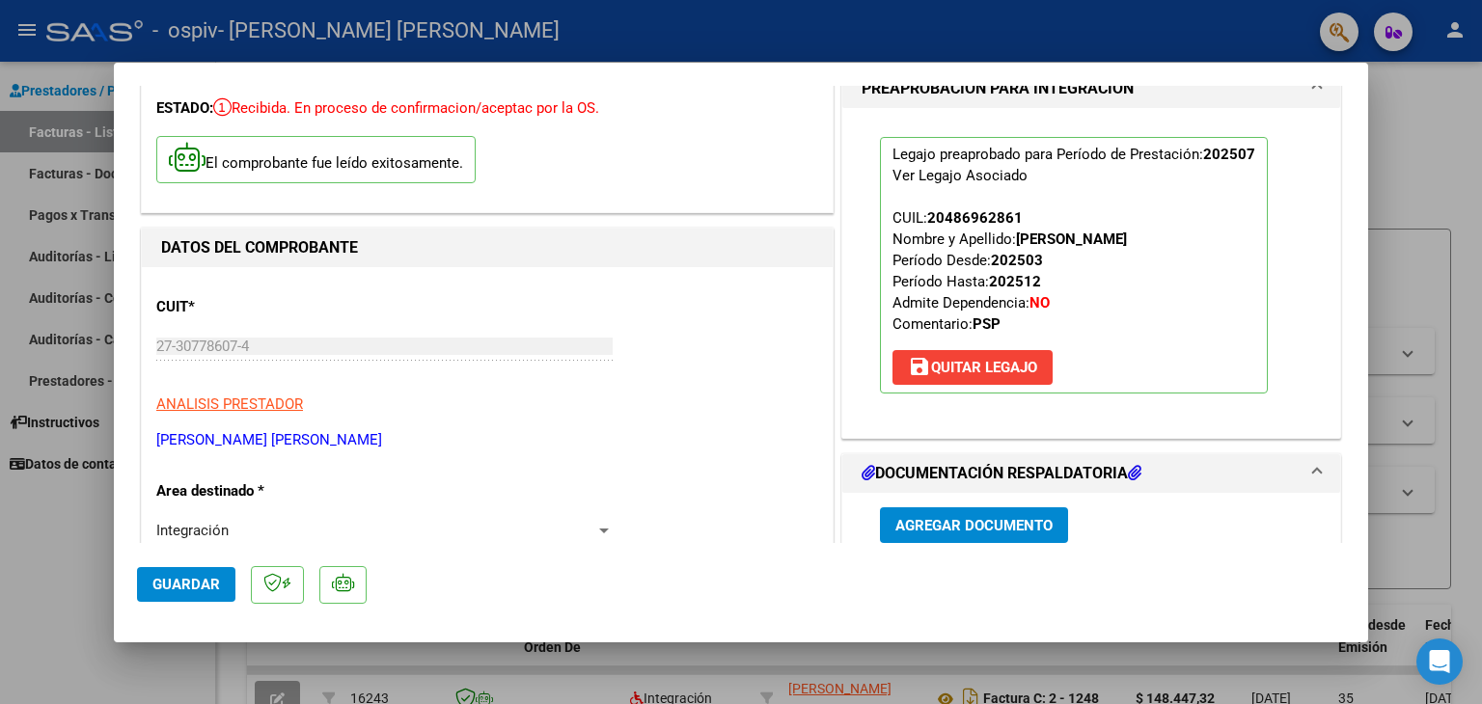
scroll to position [0, 0]
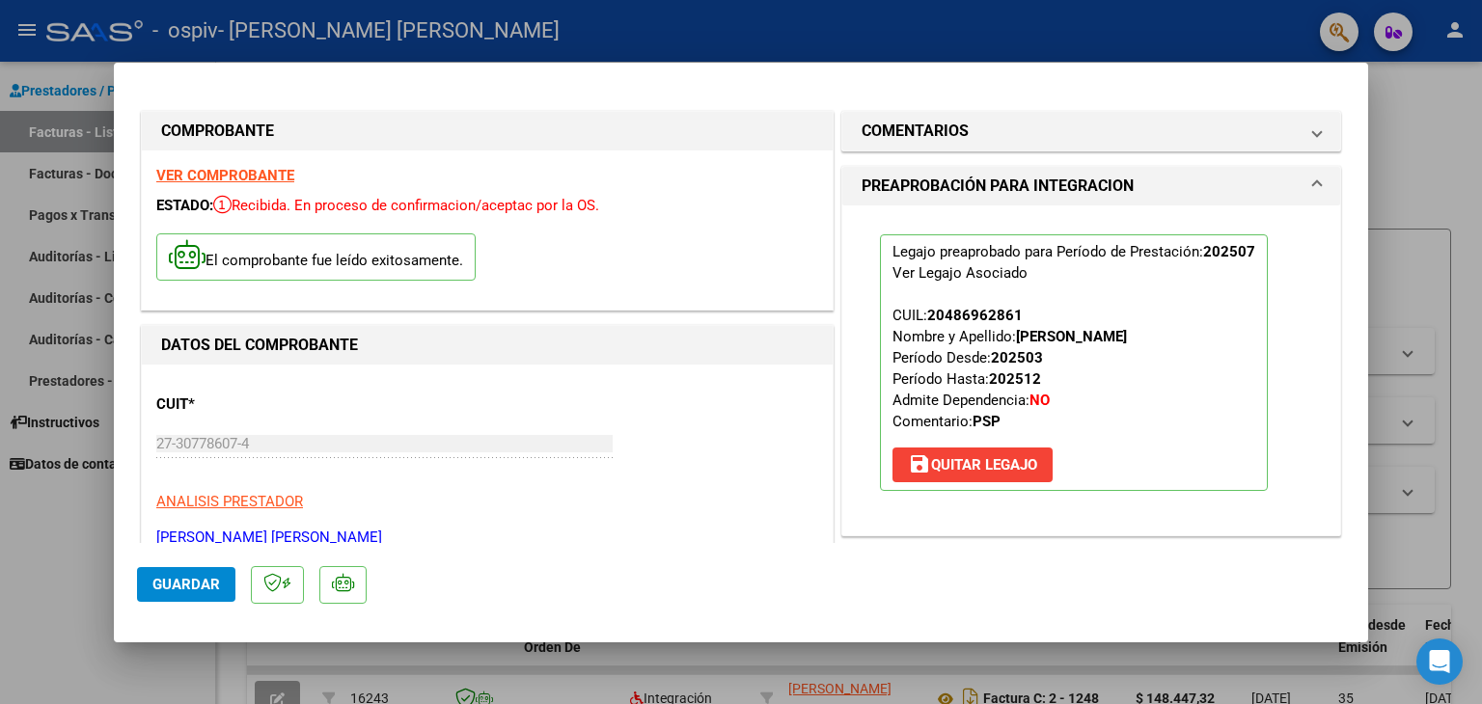
click at [1466, 128] on div at bounding box center [741, 352] width 1482 height 704
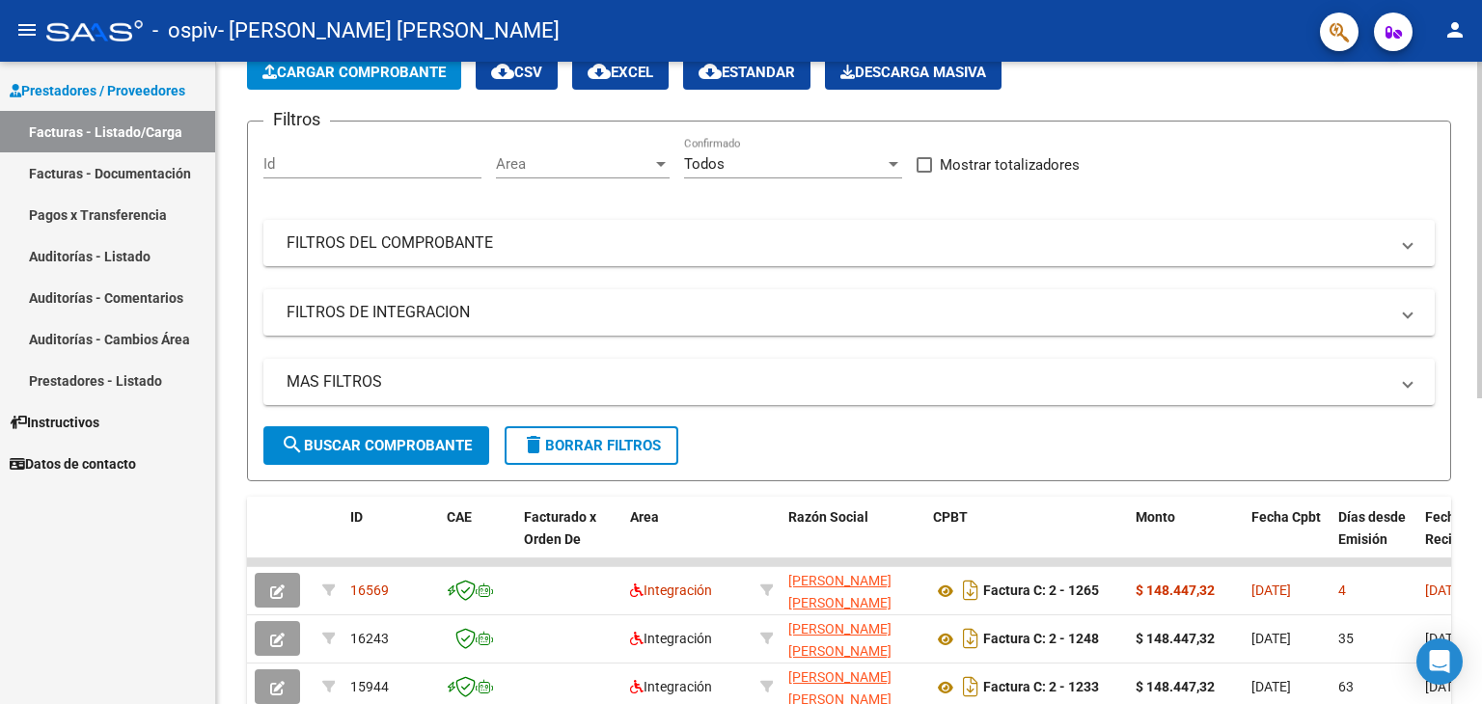
scroll to position [181, 0]
